Goal: Transaction & Acquisition: Download file/media

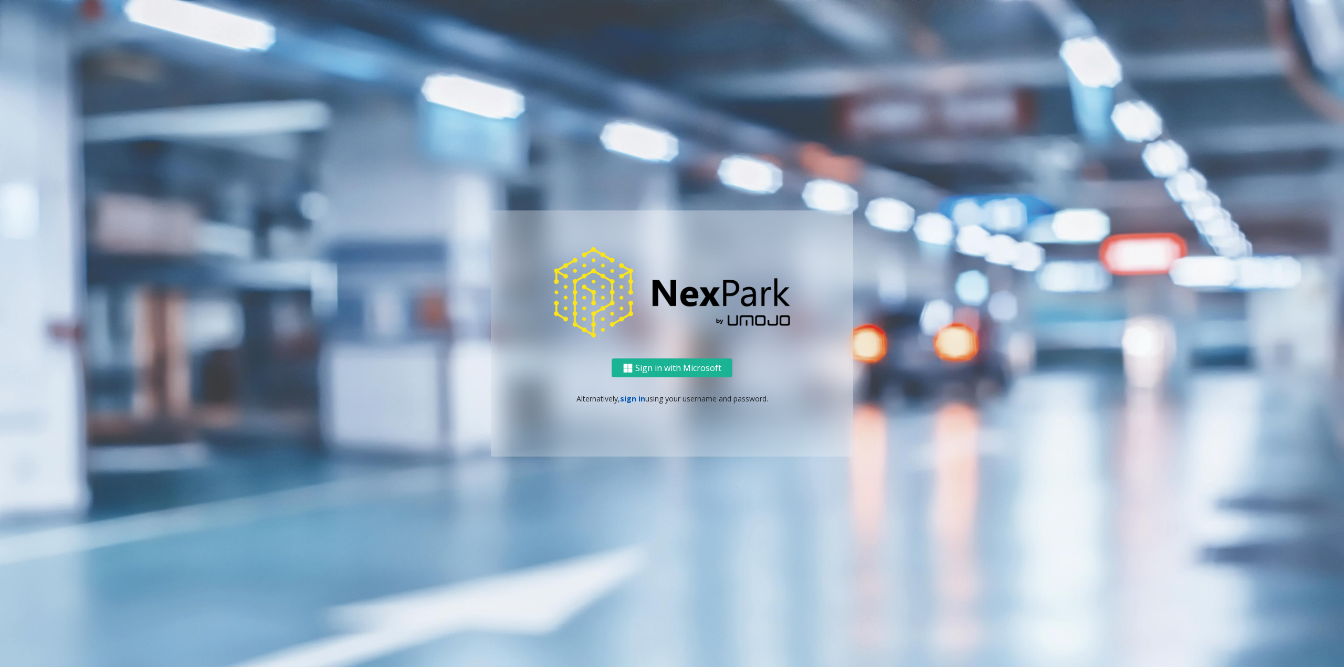
click at [632, 403] on link "sign in" at bounding box center [632, 399] width 25 height 10
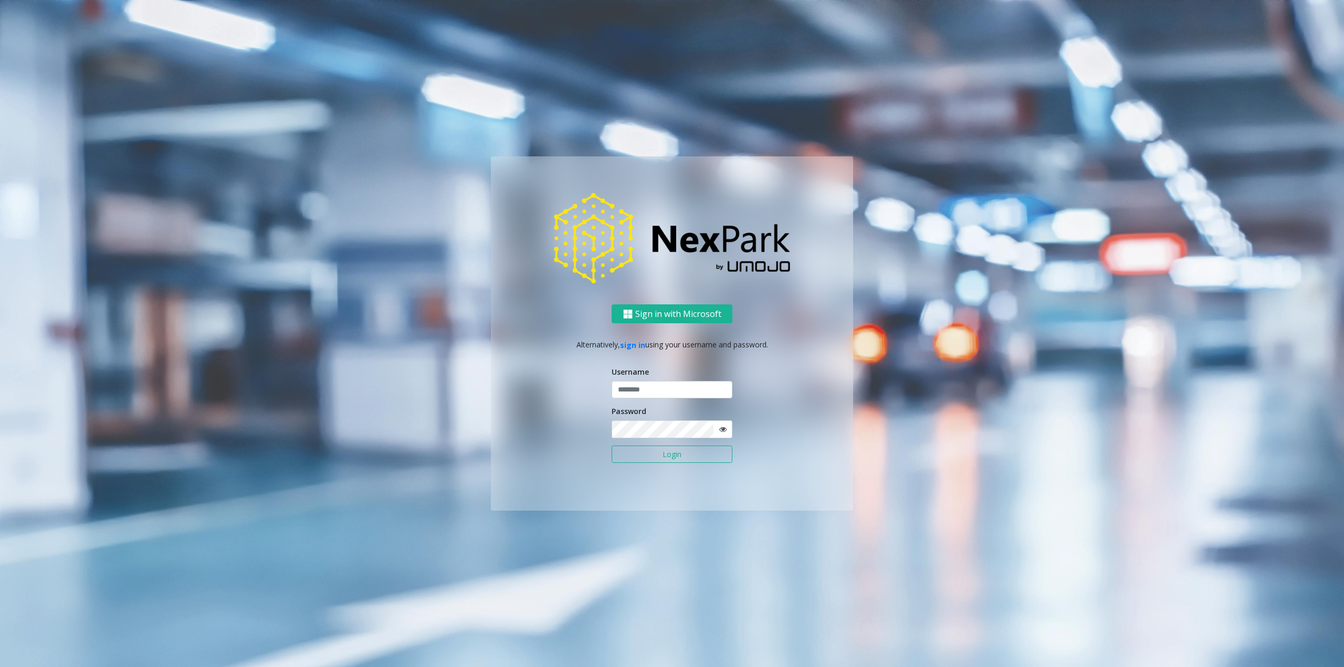
click at [641, 381] on div "Username" at bounding box center [672, 383] width 121 height 33
click at [645, 388] on input "text" at bounding box center [672, 390] width 121 height 18
type input "********"
click at [663, 448] on button "Login" at bounding box center [672, 455] width 121 height 18
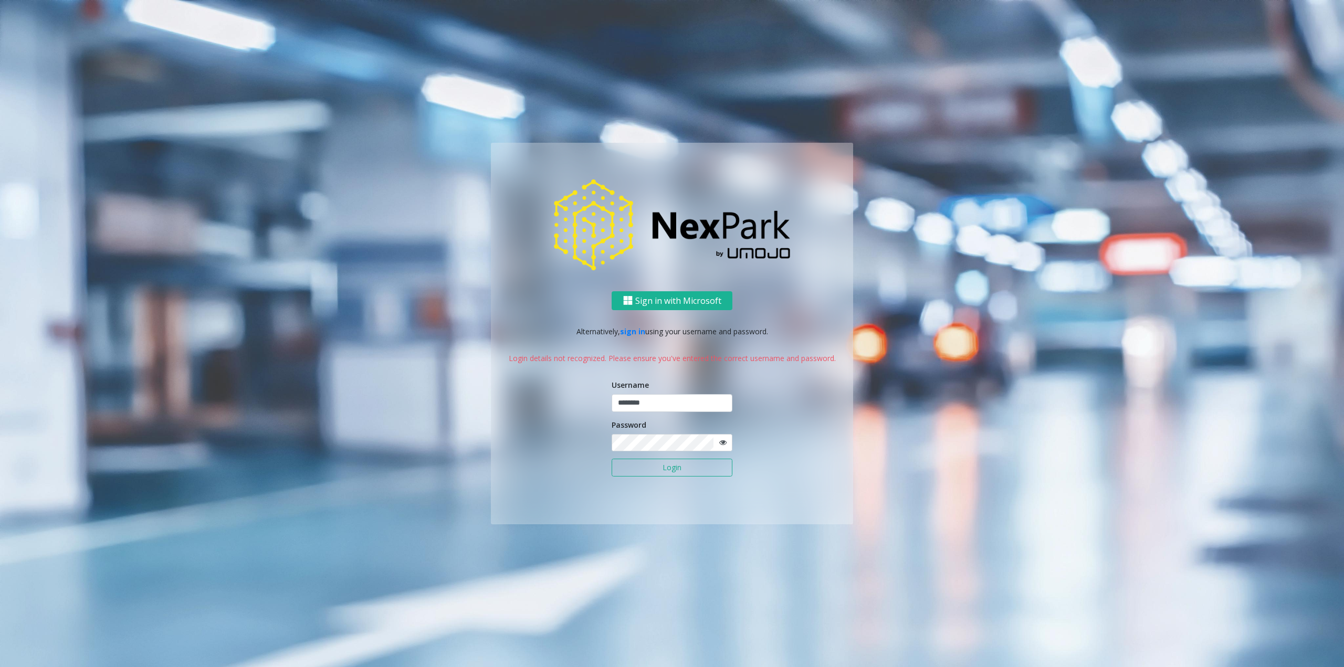
click at [693, 464] on button "Login" at bounding box center [672, 468] width 121 height 18
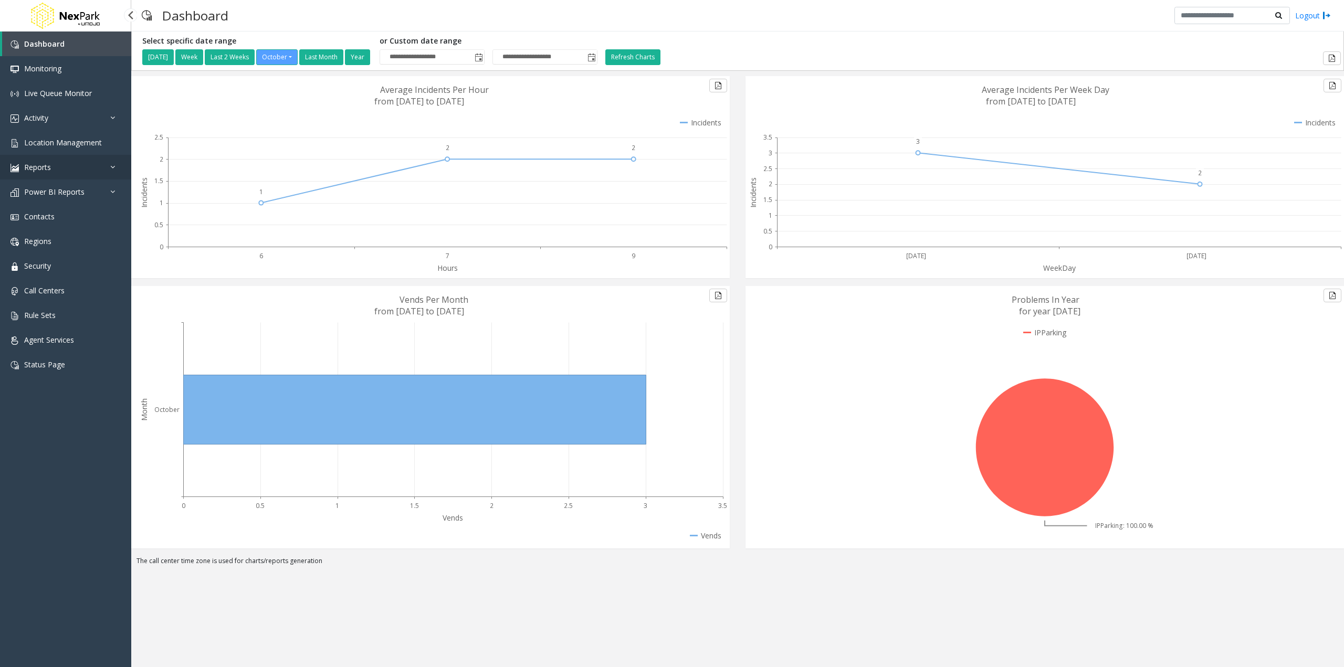
click at [111, 166] on icon at bounding box center [115, 166] width 11 height 7
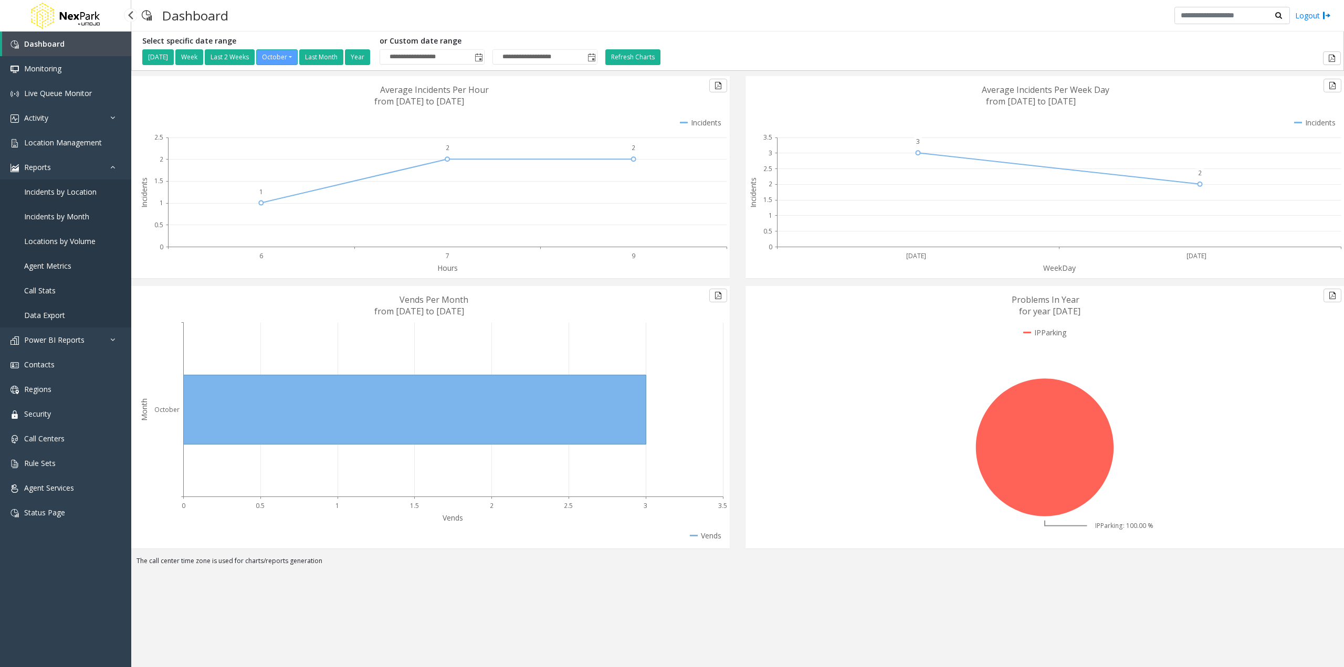
click at [51, 318] on span "Data Export" at bounding box center [44, 315] width 41 height 10
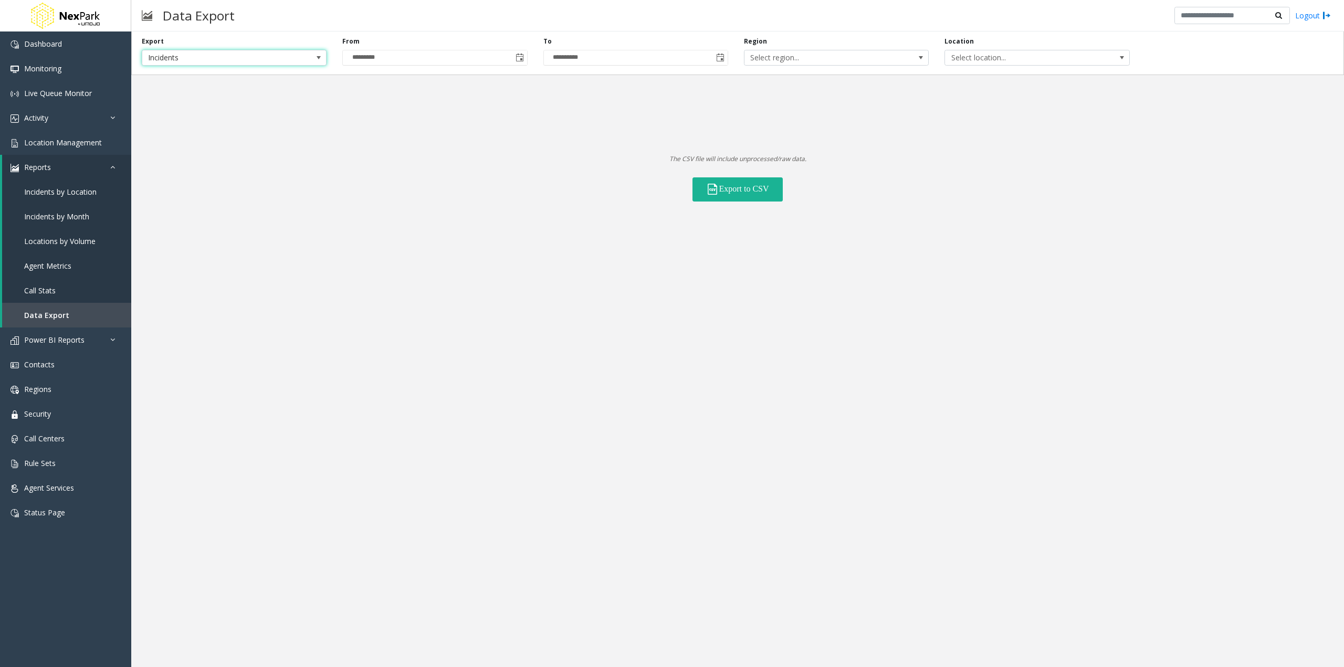
click at [316, 58] on span at bounding box center [319, 58] width 8 height 8
click at [259, 102] on Lanes "Voice Platform Lanes" at bounding box center [234, 103] width 182 height 14
click at [514, 60] on span "Toggle calendar" at bounding box center [519, 57] width 15 height 15
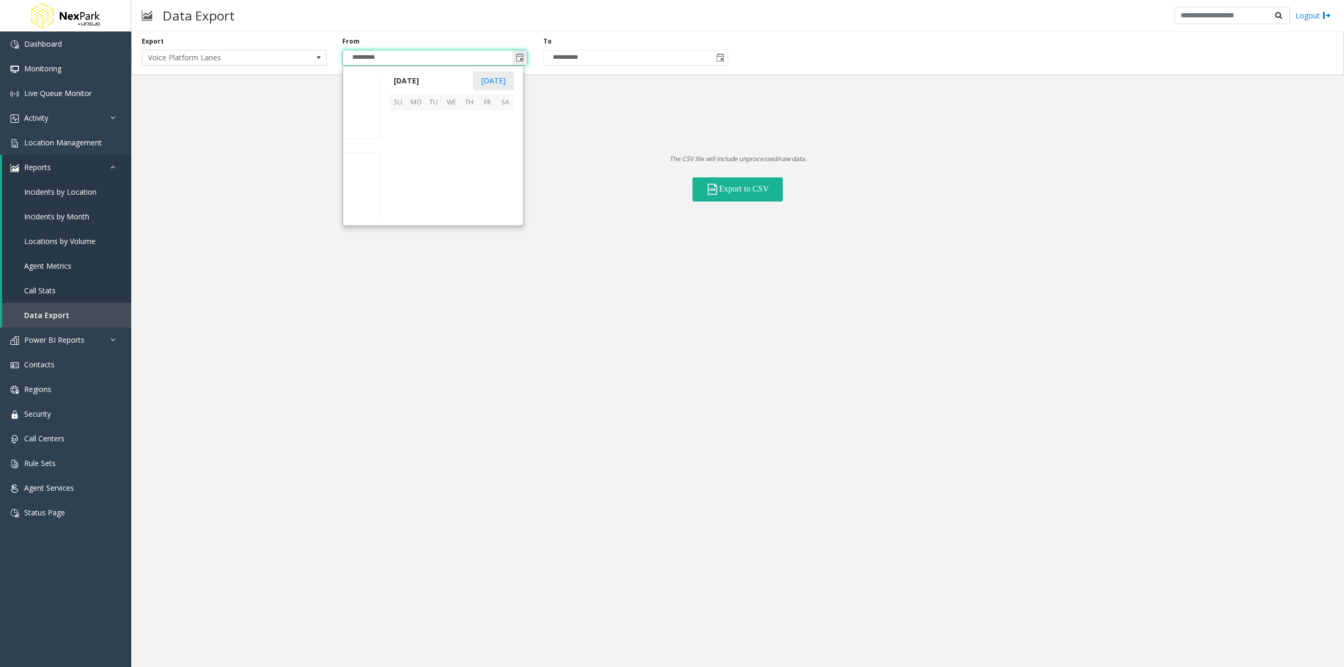
scroll to position [188585, 0]
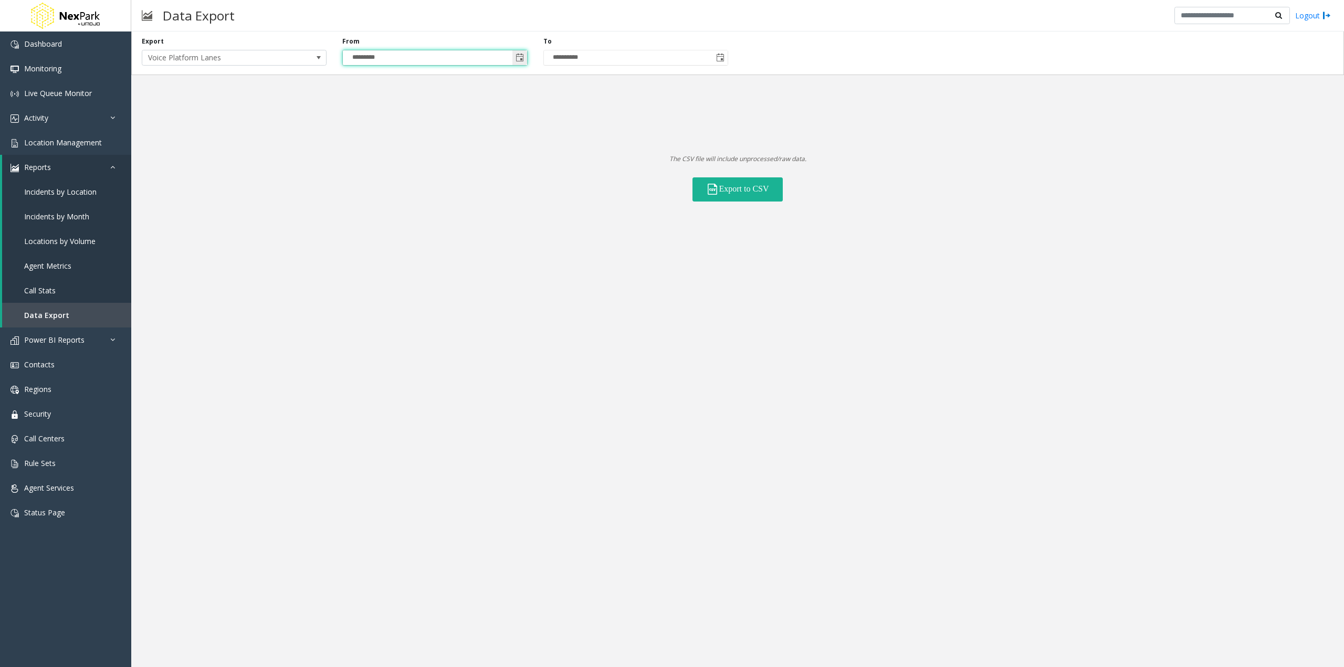
click at [518, 58] on span "Toggle calendar" at bounding box center [520, 58] width 8 height 8
click at [424, 78] on span "[DATE]" at bounding box center [406, 81] width 35 height 16
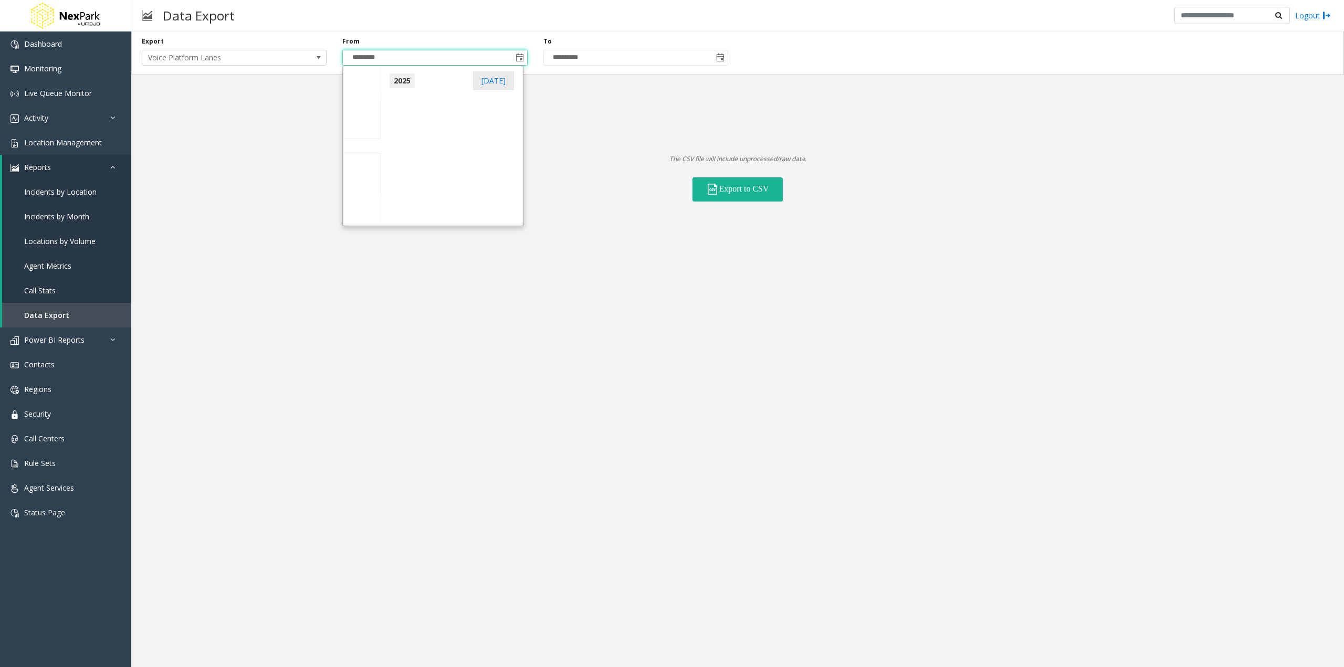
scroll to position [11210, 0]
click at [410, 78] on span "2025" at bounding box center [402, 81] width 26 height 16
click at [400, 121] on span "2024" at bounding box center [401, 129] width 25 height 25
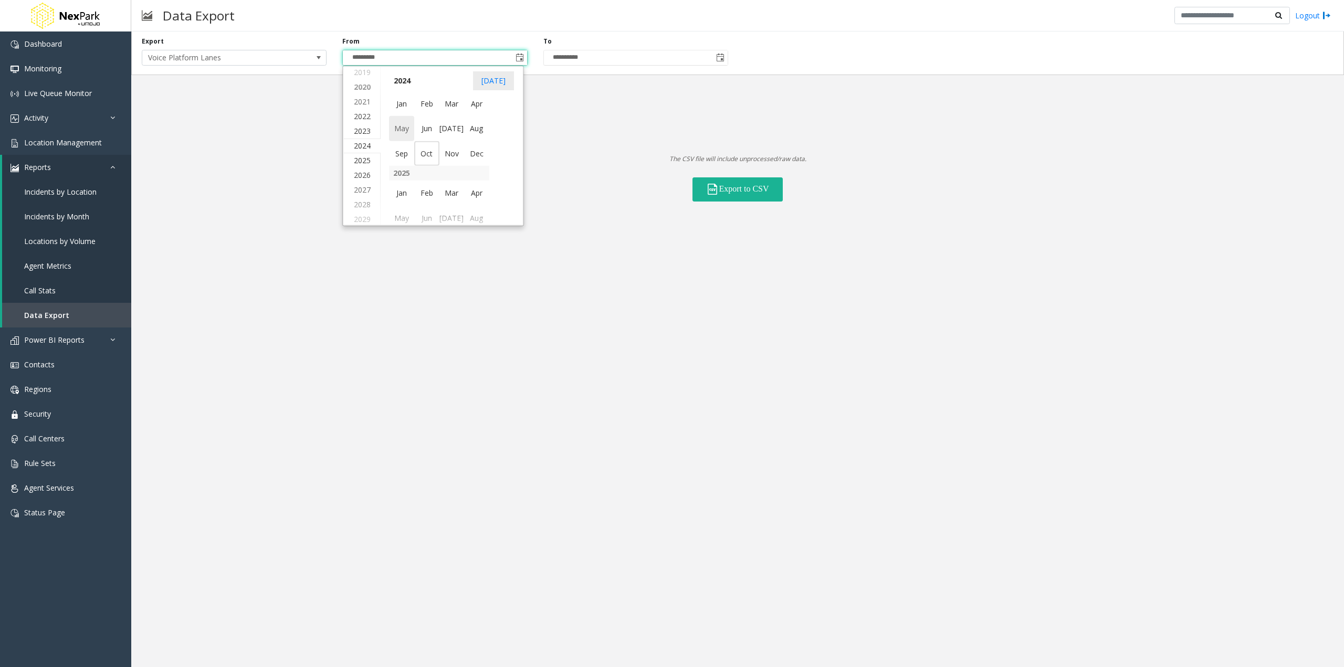
click at [400, 123] on span "May" at bounding box center [401, 128] width 25 height 25
click at [429, 133] on span "7" at bounding box center [434, 137] width 18 height 18
click at [768, 197] on button "Export to CSV" at bounding box center [738, 189] width 90 height 24
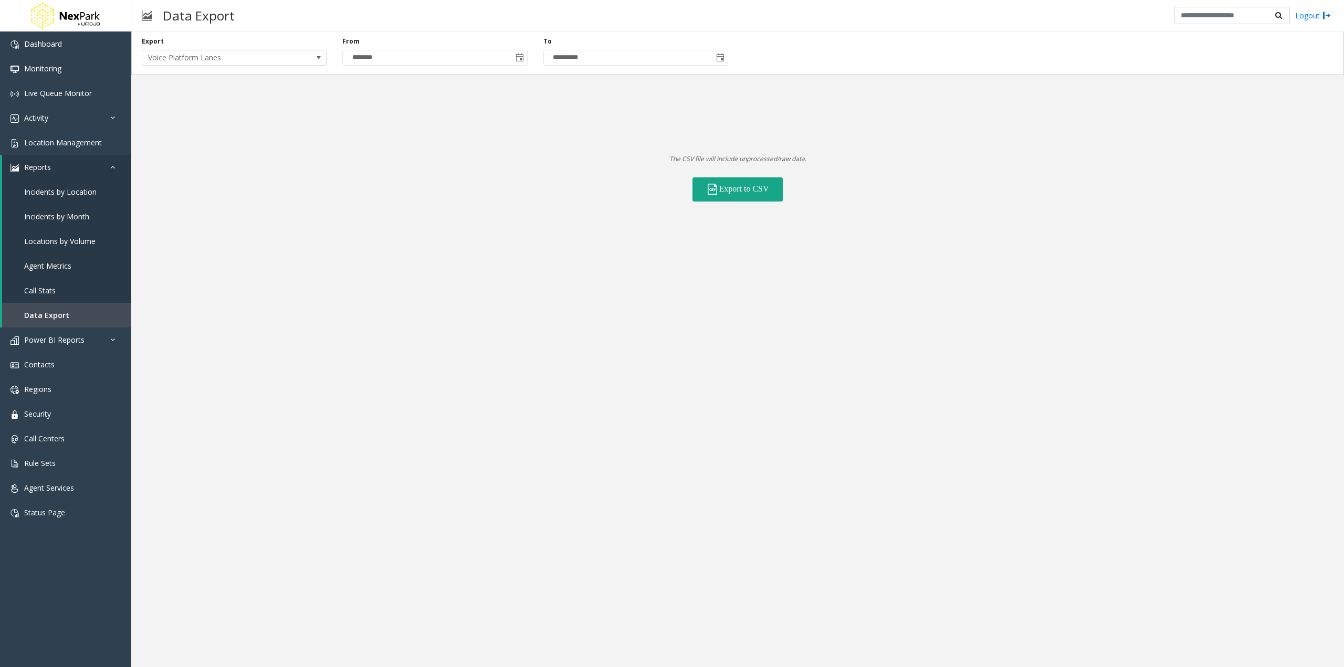
drag, startPoint x: 772, startPoint y: 186, endPoint x: 810, endPoint y: 175, distance: 39.9
click at [810, 175] on div "Export to CSV" at bounding box center [737, 182] width 1213 height 37
click at [520, 54] on span "Toggle calendar" at bounding box center [520, 58] width 8 height 8
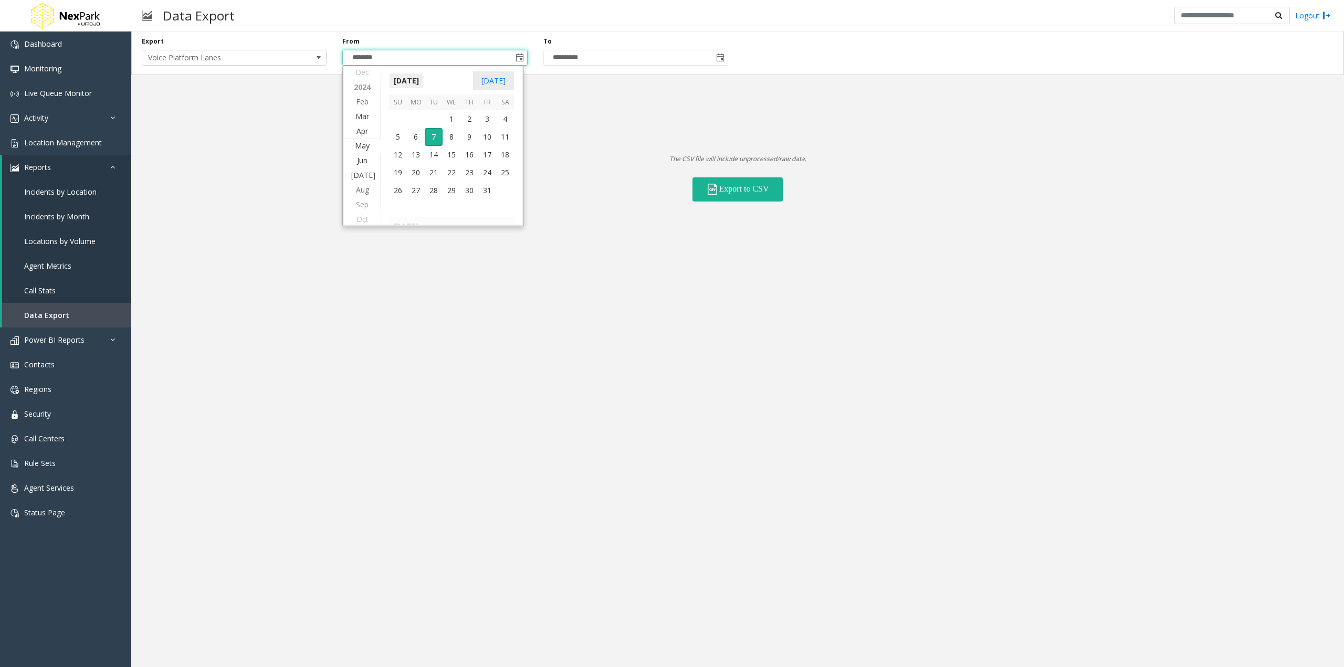
click at [424, 81] on span "[DATE]" at bounding box center [406, 81] width 35 height 16
drag, startPoint x: 416, startPoint y: 84, endPoint x: 393, endPoint y: 80, distance: 22.9
click at [415, 84] on kendo-calendar-header "2024 [DATE]" at bounding box center [452, 80] width 142 height 27
click at [393, 80] on span "2024" at bounding box center [402, 81] width 26 height 16
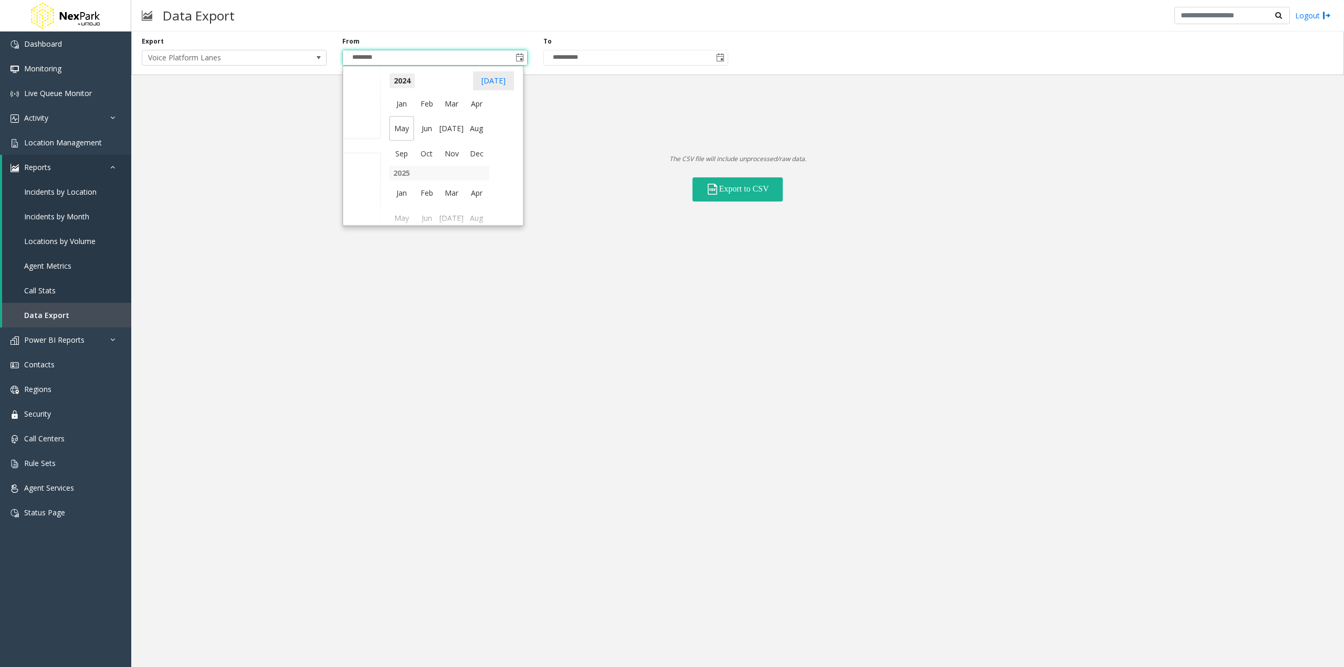
scroll to position [1076, 0]
click at [401, 80] on span "[DATE] - [DATE]" at bounding box center [422, 81] width 67 height 16
click at [397, 103] on span "2000" at bounding box center [401, 103] width 25 height 25
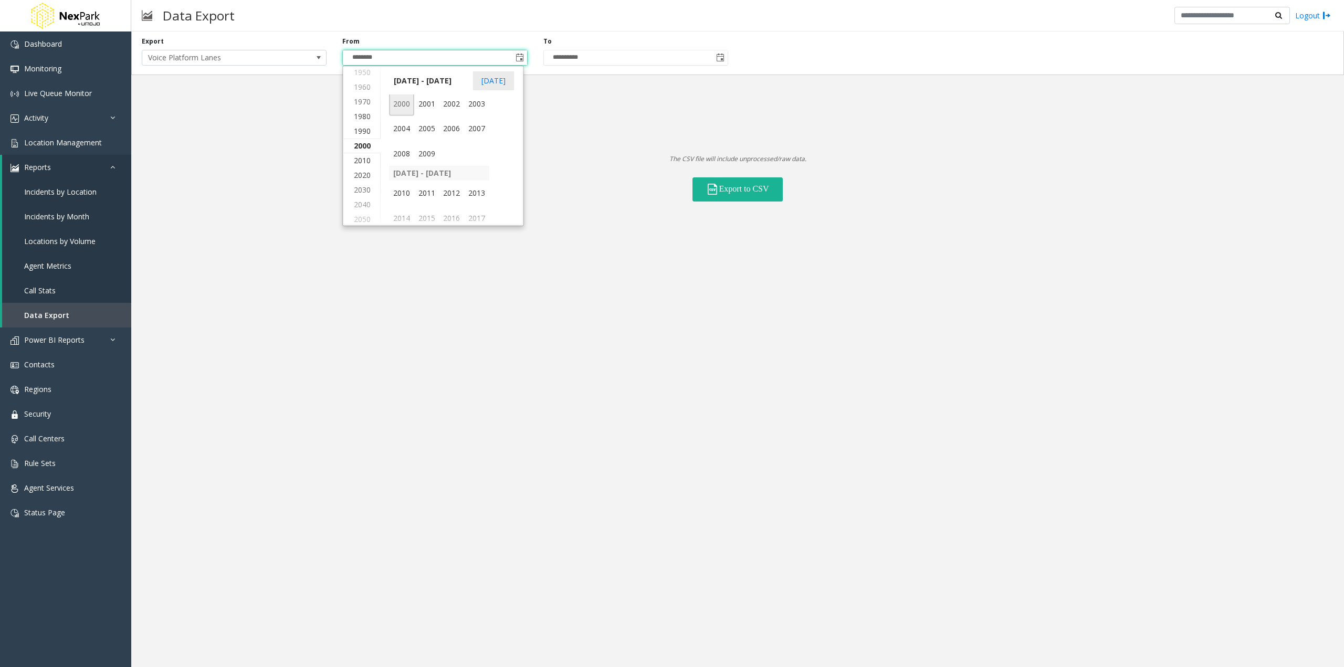
click at [397, 103] on span "2000" at bounding box center [401, 103] width 25 height 25
click at [397, 103] on span "Jan" at bounding box center [401, 103] width 25 height 25
click at [397, 103] on th "Su" at bounding box center [398, 103] width 18 height 16
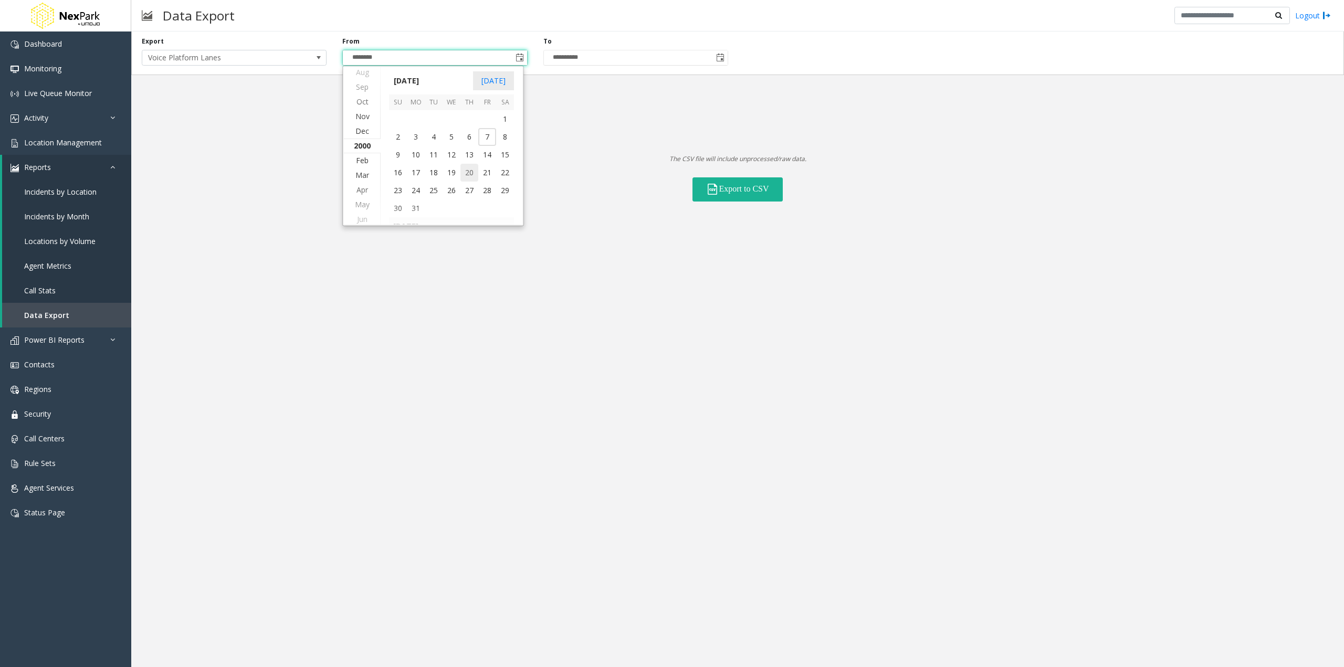
click at [465, 166] on span "20" at bounding box center [470, 173] width 18 height 18
type input "*********"
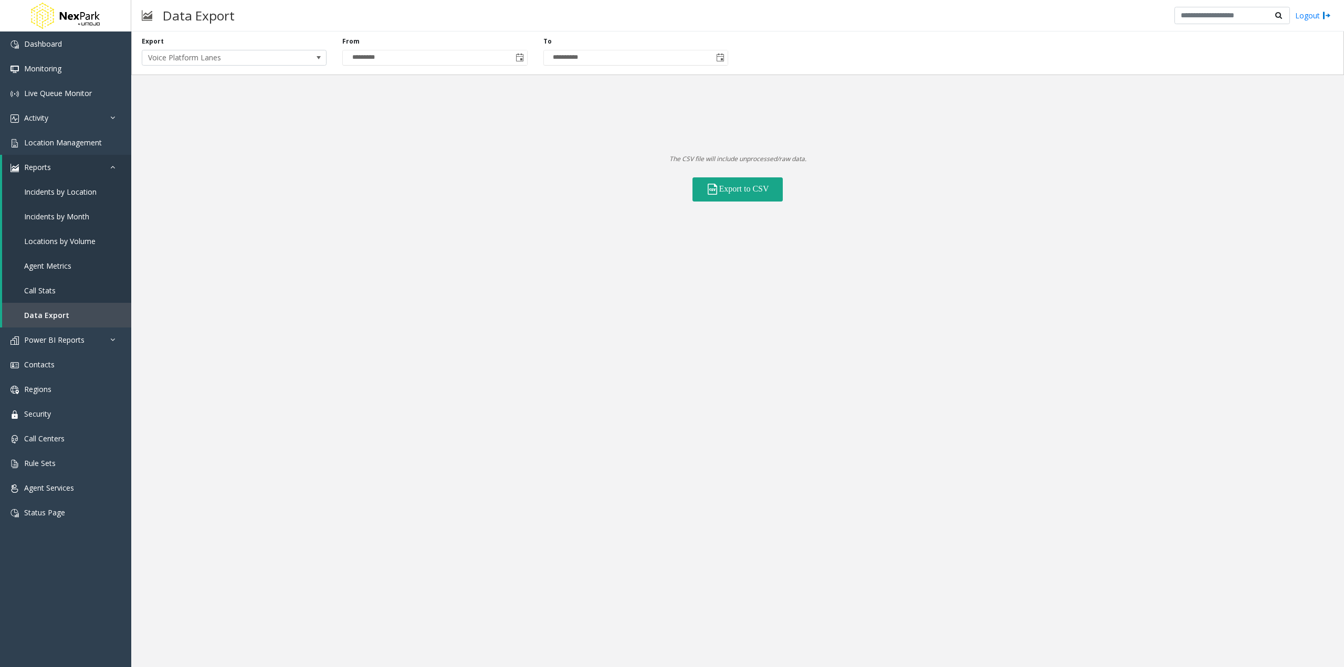
click at [714, 185] on span at bounding box center [712, 189] width 13 height 13
click at [295, 58] on span "Voice Platform Lanes" at bounding box center [234, 58] width 185 height 16
drag, startPoint x: 798, startPoint y: 123, endPoint x: 822, endPoint y: 123, distance: 24.2
click at [800, 123] on div "**********" at bounding box center [737, 117] width 1213 height 170
